Goal: Information Seeking & Learning: Learn about a topic

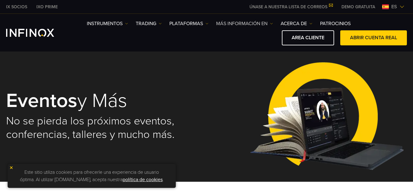
click at [238, 27] on link "Más información en" at bounding box center [244, 23] width 57 height 7
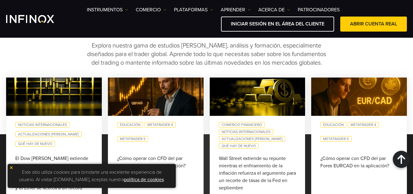
scroll to position [356, 0]
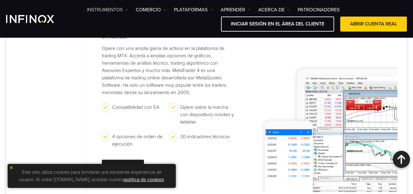
click at [123, 8] on font "Instrumentos" at bounding box center [105, 10] width 36 height 6
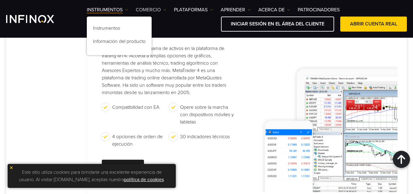
click at [164, 9] on img at bounding box center [164, 9] width 3 height 3
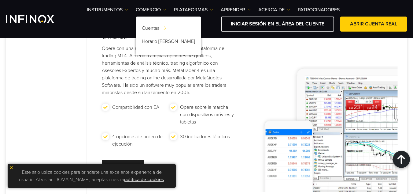
click at [215, 6] on ul "Instrumentos Instrumentos Información del producto COMERCIO Cuentas" at bounding box center [213, 9] width 253 height 7
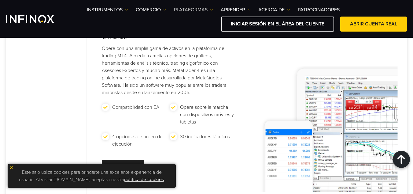
click at [210, 9] on link "PLATAFORMAS" at bounding box center [193, 9] width 39 height 7
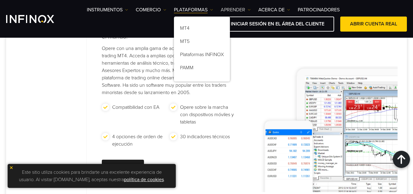
click at [246, 7] on link "Aprender" at bounding box center [236, 9] width 30 height 7
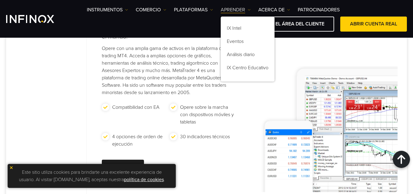
scroll to position [0, 0]
click at [235, 29] on font "IX Intel" at bounding box center [234, 28] width 14 height 6
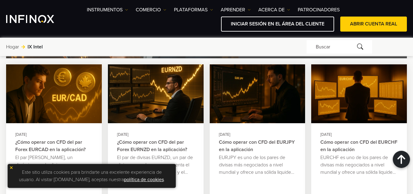
scroll to position [765, 0]
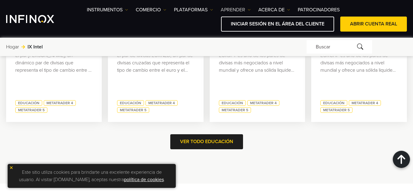
click at [233, 6] on font "Aprender" at bounding box center [233, 9] width 24 height 7
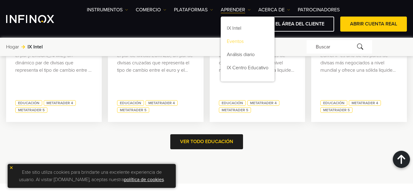
click at [237, 41] on font "Eventos" at bounding box center [235, 41] width 17 height 6
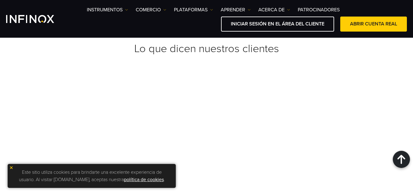
scroll to position [714, 0]
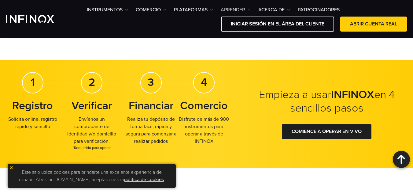
click at [247, 8] on link "Aprender" at bounding box center [236, 9] width 30 height 7
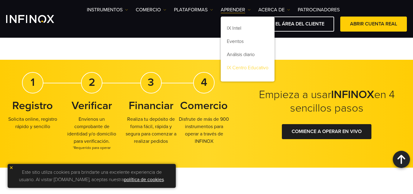
click at [258, 71] on link "IX Centro Educativo" at bounding box center [248, 68] width 54 height 13
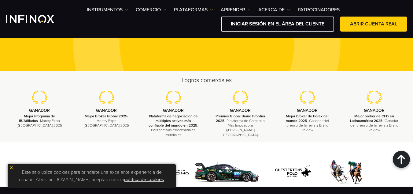
scroll to position [459, 0]
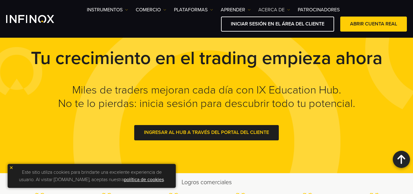
click at [279, 11] on font "ACERCA DE" at bounding box center [272, 10] width 26 height 6
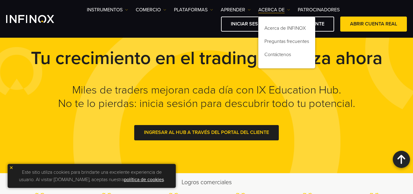
click at [269, 181] on h2 "Logros comerciales" at bounding box center [206, 182] width 401 height 9
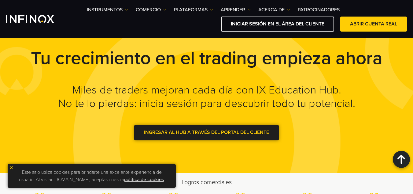
click at [254, 138] on link "Ingresar al Hub a través del Portal del Cliente" at bounding box center [206, 132] width 145 height 15
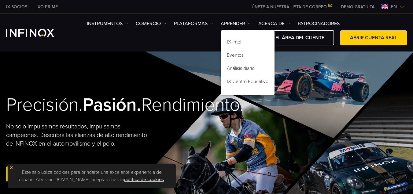
click at [246, 24] on link "Aprender" at bounding box center [236, 23] width 30 height 7
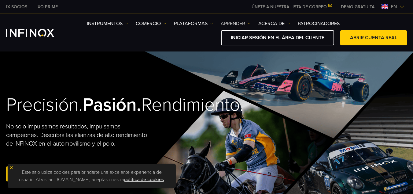
drag, startPoint x: 0, startPoint y: 0, endPoint x: 246, endPoint y: 24, distance: 247.5
click at [246, 24] on link "Aprender" at bounding box center [236, 23] width 30 height 7
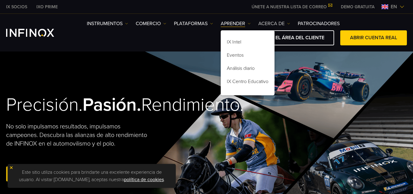
click at [283, 25] on font "ACERCA DE" at bounding box center [272, 24] width 26 height 6
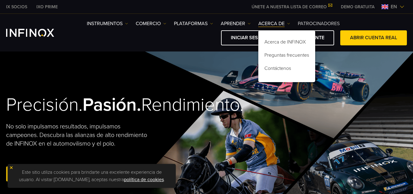
click at [311, 22] on font "PATROCINADORES" at bounding box center [319, 24] width 42 height 6
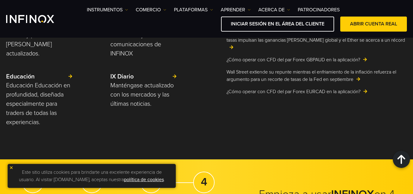
scroll to position [1122, 0]
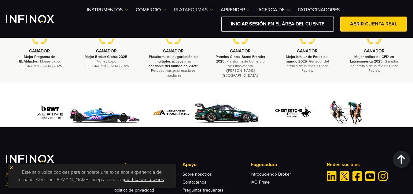
click at [197, 8] on font "PLATAFORMAS" at bounding box center [191, 10] width 34 height 6
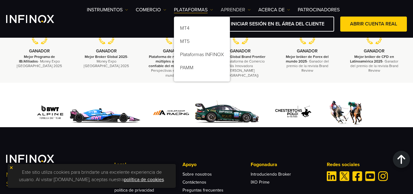
click at [235, 9] on font "Aprender" at bounding box center [233, 10] width 24 height 6
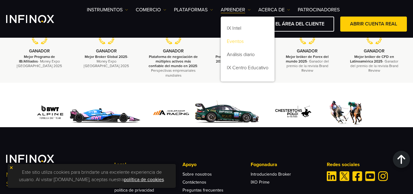
click at [235, 40] on font "Eventos" at bounding box center [235, 41] width 17 height 6
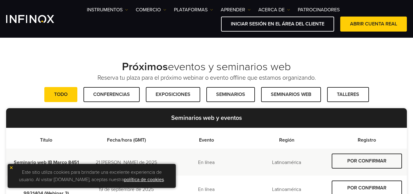
scroll to position [153, 0]
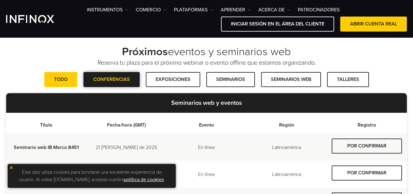
click at [112, 80] on span at bounding box center [112, 80] width 0 height 0
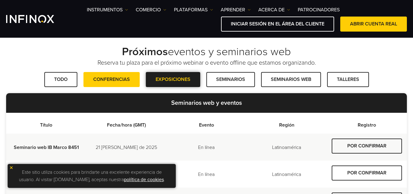
click at [173, 80] on span at bounding box center [173, 80] width 0 height 0
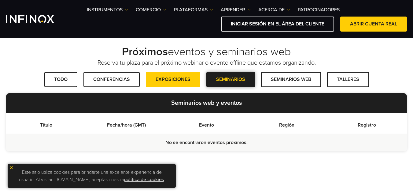
click at [231, 80] on span at bounding box center [231, 80] width 0 height 0
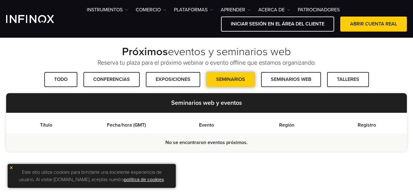
scroll to position [0, 0]
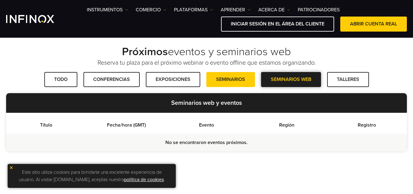
click at [316, 79] on link "SEMINARIOS WEB" at bounding box center [291, 79] width 60 height 15
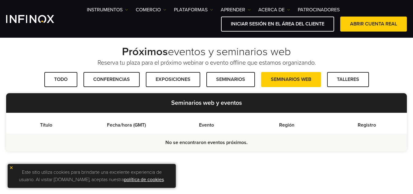
click at [357, 71] on div "Próximos eventos y seminarios web Reserva tu plaza para el próximo webinar o ev…" at bounding box center [206, 98] width 413 height 106
click at [348, 80] on span at bounding box center [348, 80] width 0 height 0
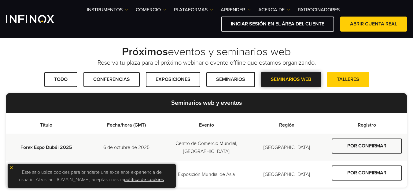
click at [291, 80] on span at bounding box center [291, 80] width 0 height 0
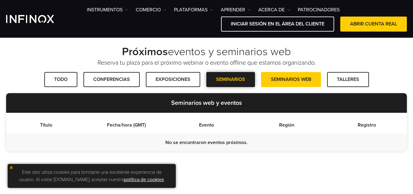
click at [231, 80] on span at bounding box center [231, 80] width 0 height 0
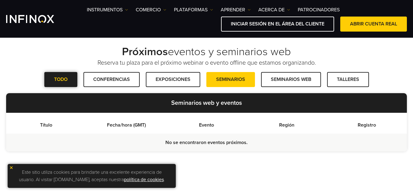
click at [70, 79] on link "TODO" at bounding box center [60, 79] width 33 height 15
